Goal: Check status: Check status

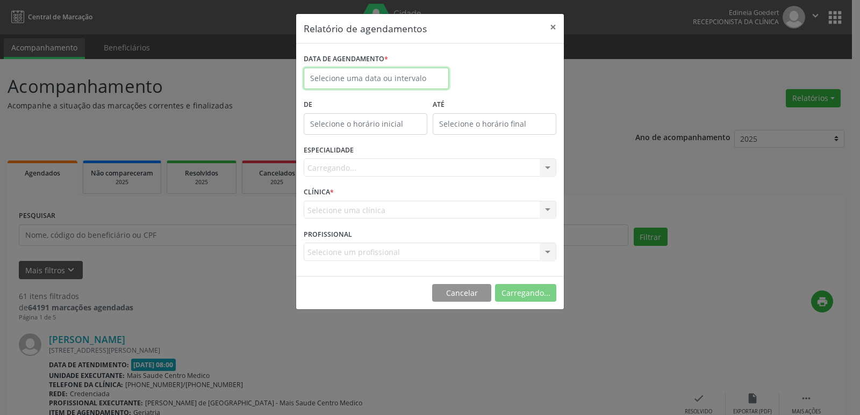
click at [359, 78] on input "text" at bounding box center [376, 78] width 145 height 21
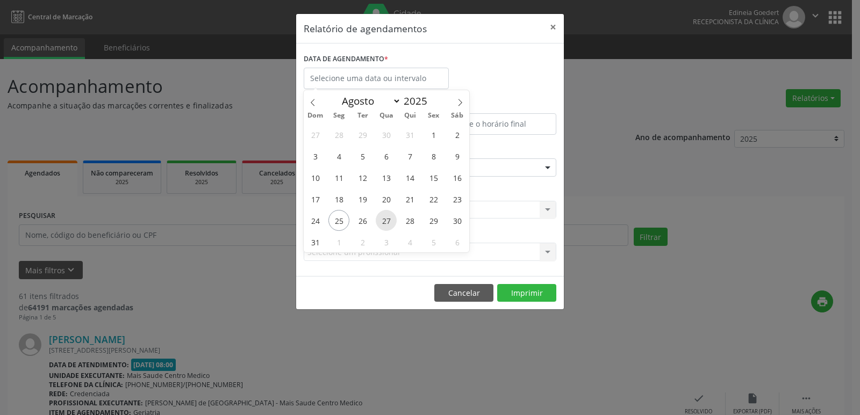
click at [381, 216] on span "27" at bounding box center [386, 220] width 21 height 21
type input "[DATE]"
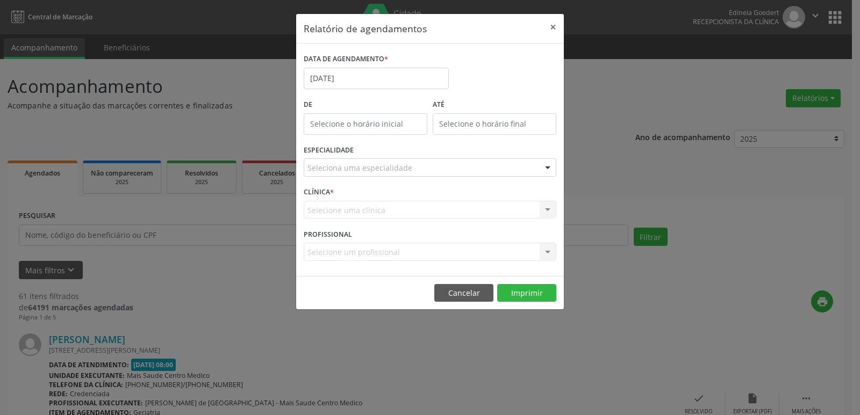
click at [375, 176] on div "Seleciona uma especialidade" at bounding box center [430, 167] width 252 height 18
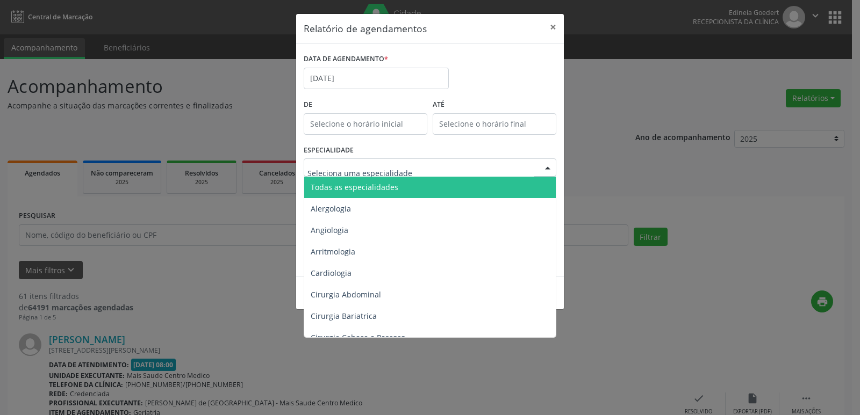
click at [380, 187] on span "Todas as especialidades" at bounding box center [355, 187] width 88 height 10
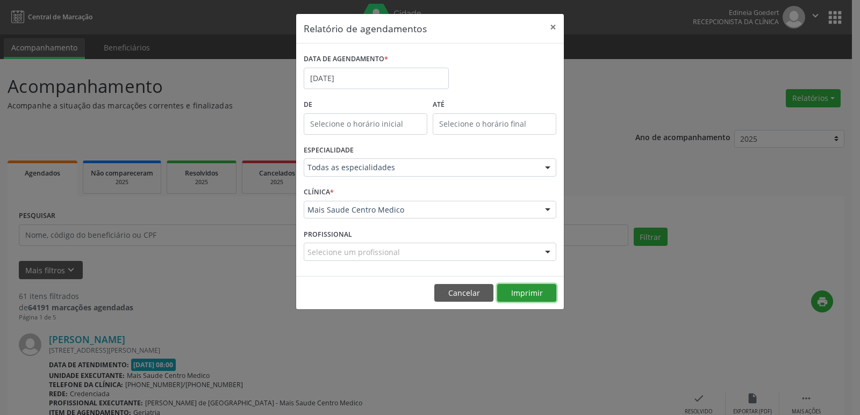
click at [537, 289] on button "Imprimir" at bounding box center [526, 293] width 59 height 18
click at [460, 294] on button "Cancelar" at bounding box center [463, 293] width 59 height 18
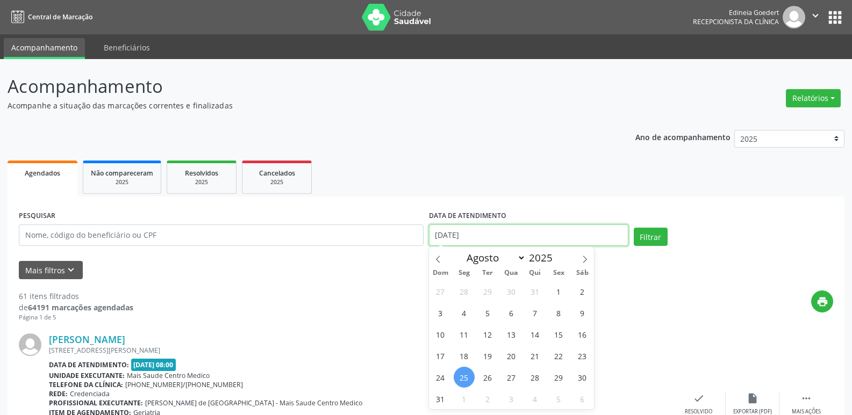
drag, startPoint x: 495, startPoint y: 242, endPoint x: 434, endPoint y: 236, distance: 62.1
click at [434, 236] on input "[DATE]" at bounding box center [528, 235] width 199 height 21
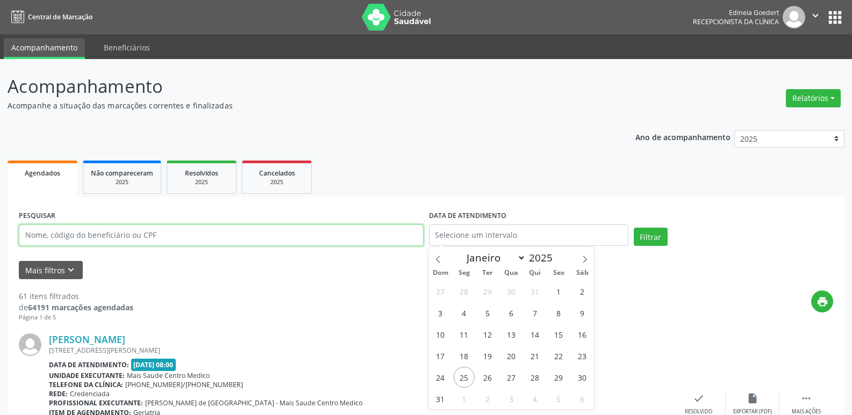
click at [376, 242] on input "text" at bounding box center [221, 235] width 405 height 21
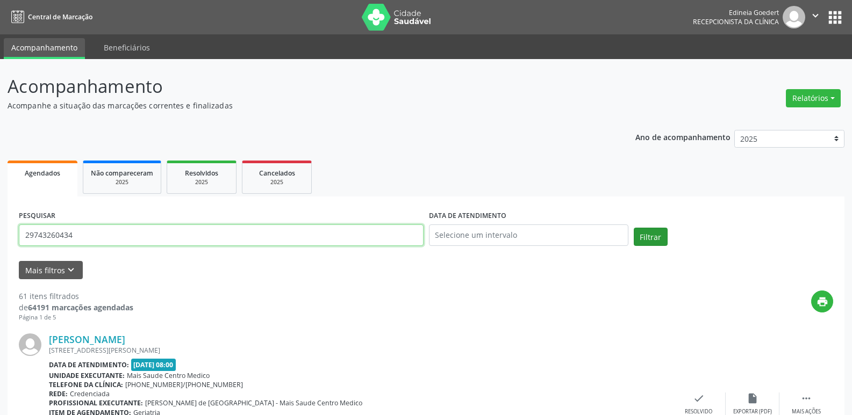
type input "29743260434"
click at [650, 242] on button "Filtrar" at bounding box center [650, 237] width 34 height 18
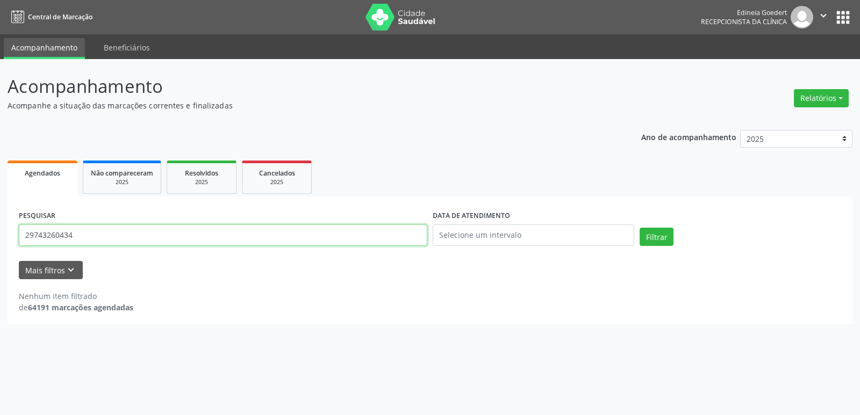
click at [131, 230] on input "29743260434" at bounding box center [223, 235] width 408 height 21
